Goal: Communication & Community: Share content

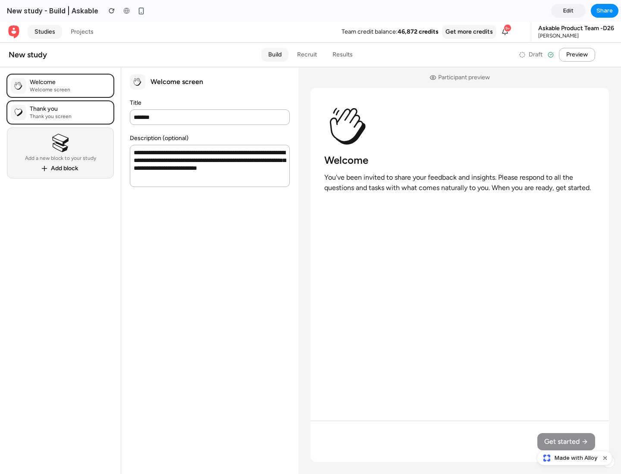
click at [604, 11] on span "Share" at bounding box center [604, 10] width 16 height 9
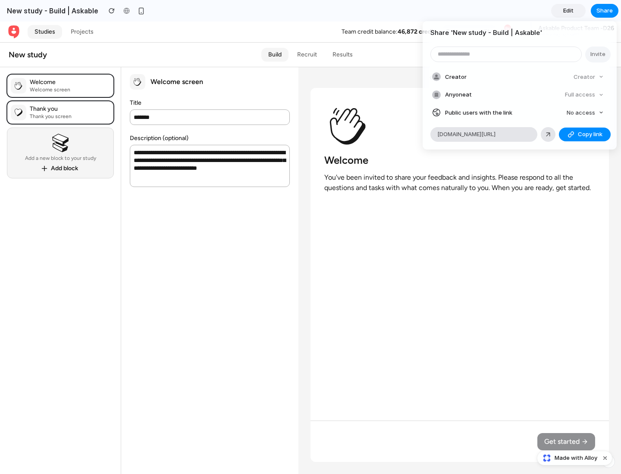
click at [585, 135] on span "Copy link" at bounding box center [590, 134] width 25 height 9
click at [576, 458] on div "Share ' New study - Build | Askable ' Invite Creator Creator Anyone at Full acc…" at bounding box center [310, 237] width 621 height 474
